Goal: Information Seeking & Learning: Learn about a topic

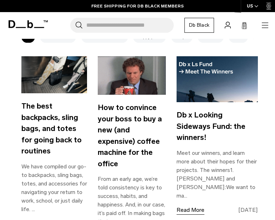
scroll to position [164, 0]
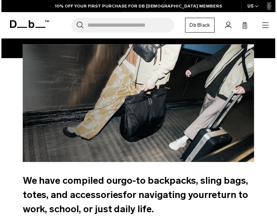
scroll to position [92, 0]
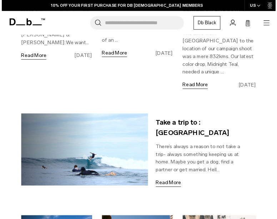
scroll to position [488, 0]
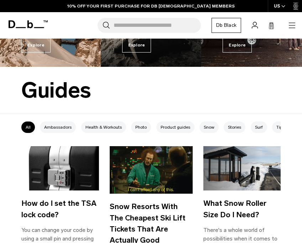
scroll to position [242, 0]
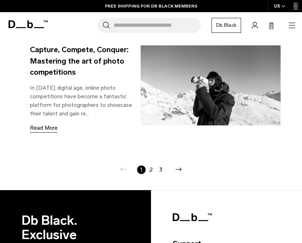
scroll to position [1101, 0]
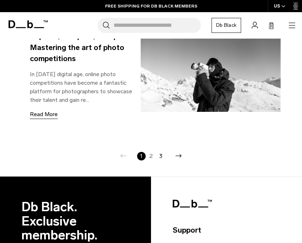
click at [152, 152] on link "2" at bounding box center [151, 156] width 9 height 9
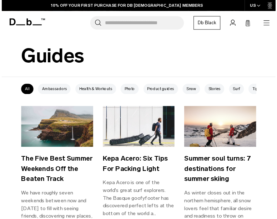
scroll to position [103, 0]
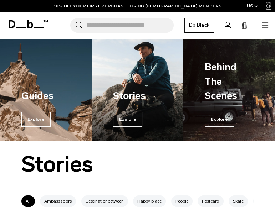
click at [28, 204] on li "All" at bounding box center [28, 201] width 14 height 11
click at [264, 27] on icon "button" at bounding box center [265, 27] width 6 height 0
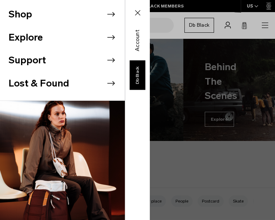
click at [110, 35] on icon at bounding box center [111, 37] width 11 height 11
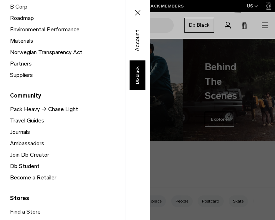
scroll to position [192, 0]
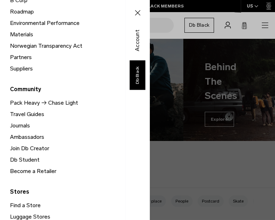
click at [24, 125] on link "Journals" at bounding box center [67, 125] width 115 height 11
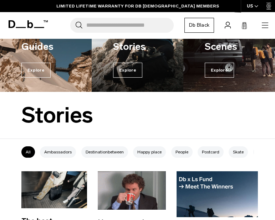
scroll to position [25, 0]
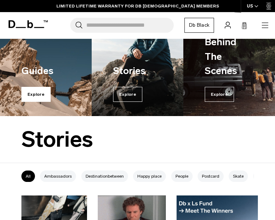
click at [29, 94] on span "Explore" at bounding box center [35, 94] width 29 height 15
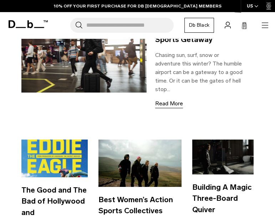
scroll to position [519, 0]
